Goal: Information Seeking & Learning: Learn about a topic

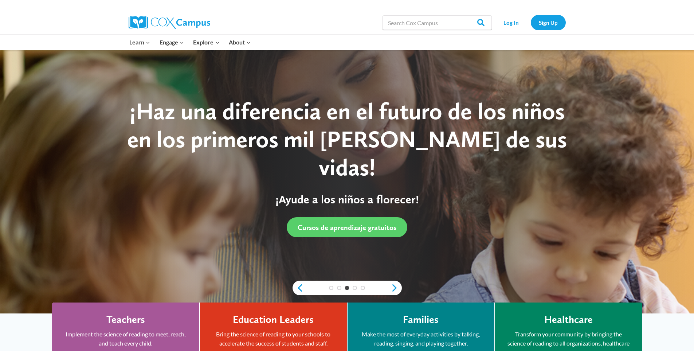
click at [0, 0] on link "Nonprofit Certificate of Training" at bounding box center [0, 0] width 0 height 0
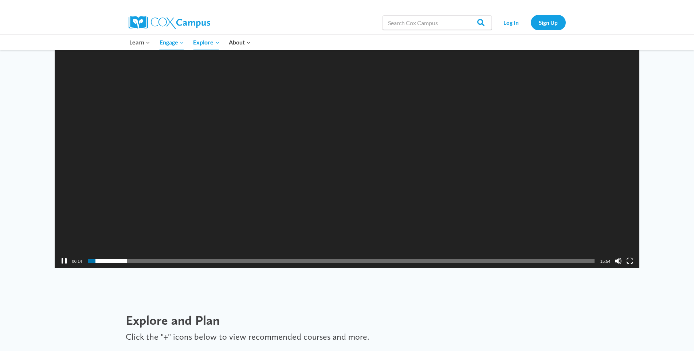
scroll to position [838, 0]
drag, startPoint x: 65, startPoint y: 259, endPoint x: 70, endPoint y: 257, distance: 5.1
click at [66, 259] on button "Pause" at bounding box center [63, 260] width 7 height 7
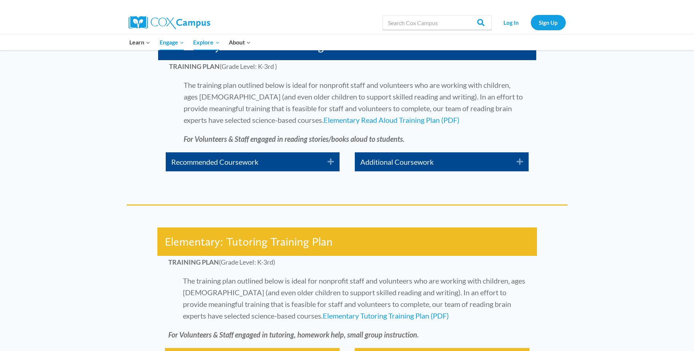
scroll to position [1420, 0]
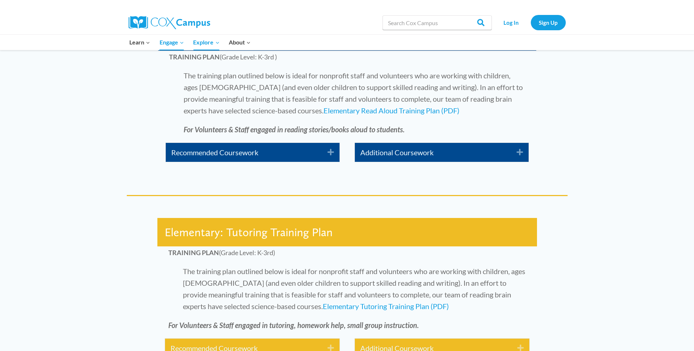
click at [332, 149] on icon "Expand" at bounding box center [328, 152] width 12 height 12
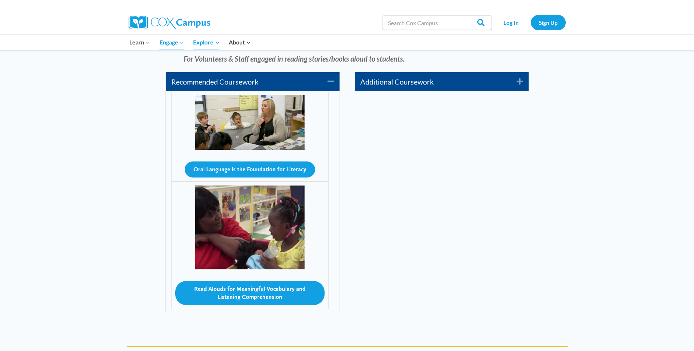
scroll to position [1493, 0]
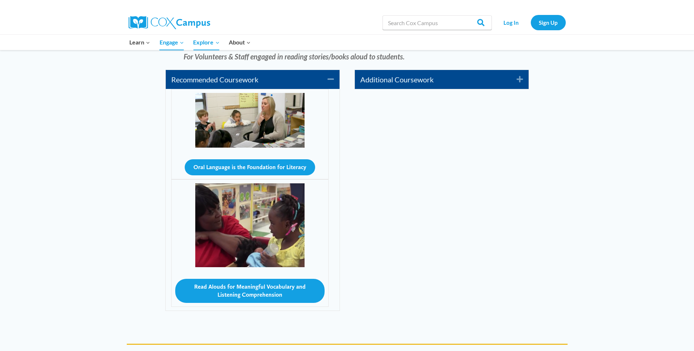
click at [524, 83] on div "Additional Coursework Expand" at bounding box center [442, 79] width 174 height 19
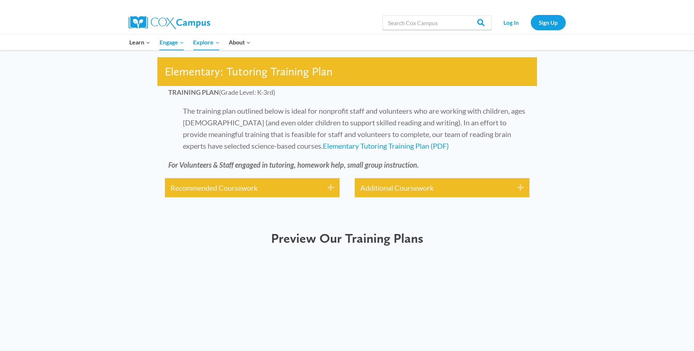
scroll to position [1821, 0]
click at [330, 184] on icon "Expand" at bounding box center [328, 187] width 12 height 12
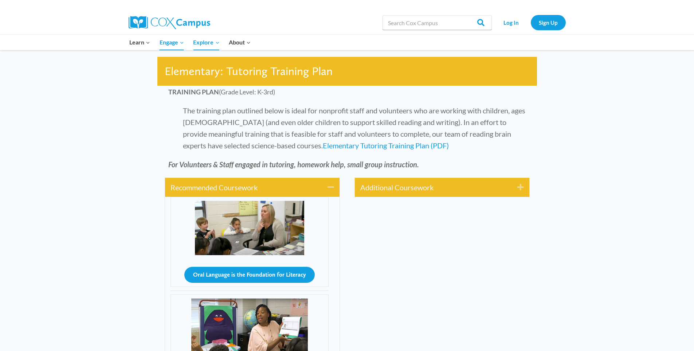
click at [523, 184] on icon "Expand" at bounding box center [518, 187] width 12 height 12
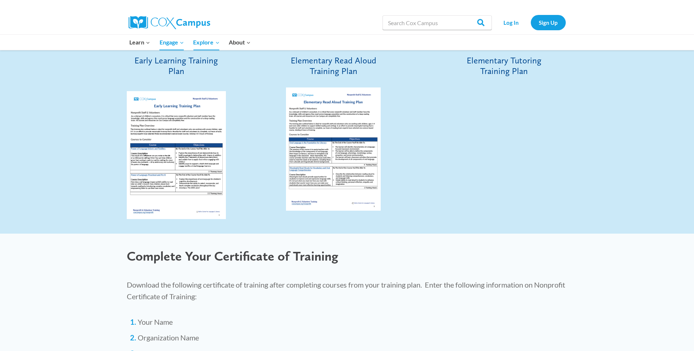
scroll to position [2622, 0]
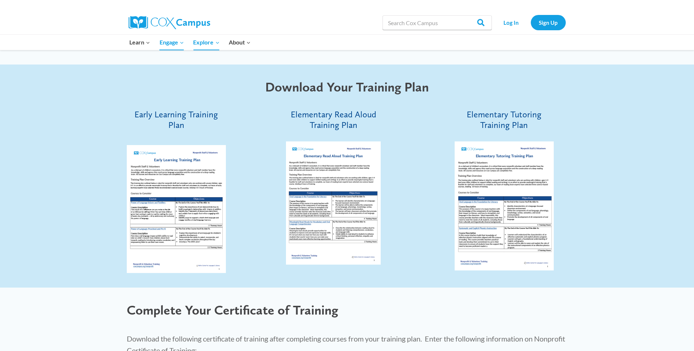
click at [169, 118] on span "Early Learning Training Plan" at bounding box center [175, 119] width 83 height 21
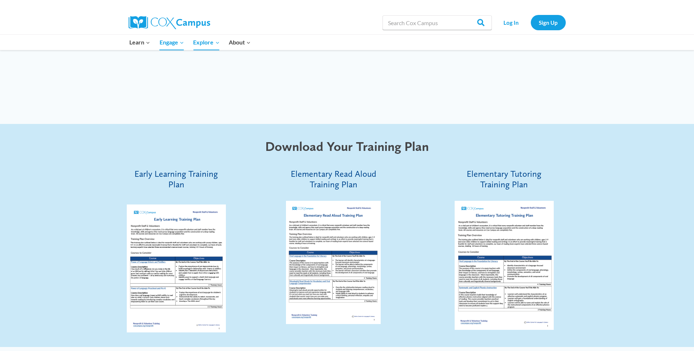
scroll to position [2440, 0]
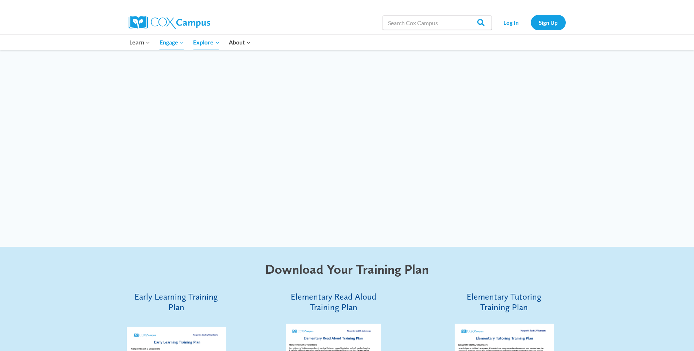
click at [0, 0] on link "Nonprofit Certificate of Training" at bounding box center [0, 0] width 0 height 0
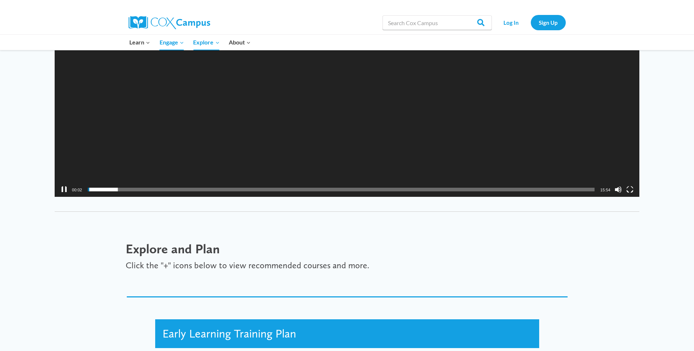
scroll to position [947, 0]
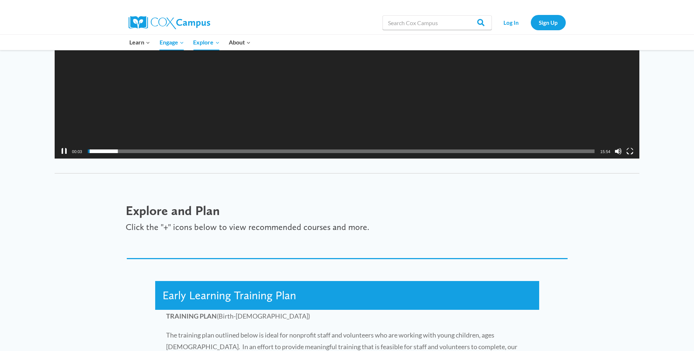
click at [64, 150] on button "Pause" at bounding box center [63, 150] width 7 height 7
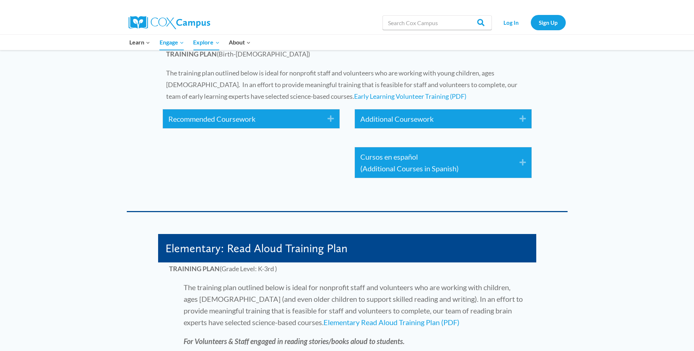
scroll to position [1238, 0]
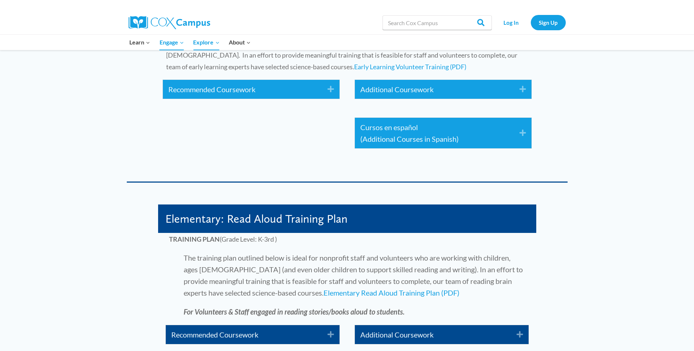
click at [328, 88] on icon "Expand" at bounding box center [328, 89] width 12 height 12
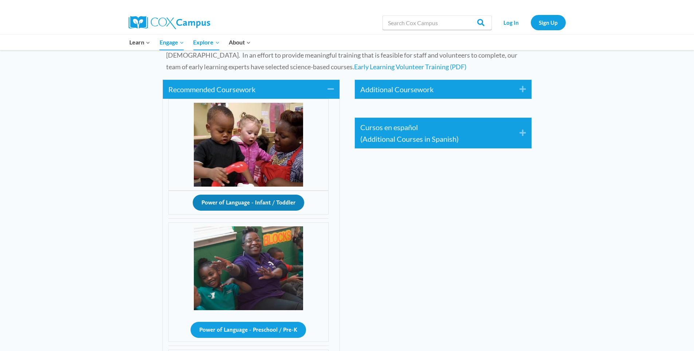
click at [242, 205] on button "Power of Language - Infant / Toddler" at bounding box center [248, 202] width 111 height 16
